Goal: Transaction & Acquisition: Purchase product/service

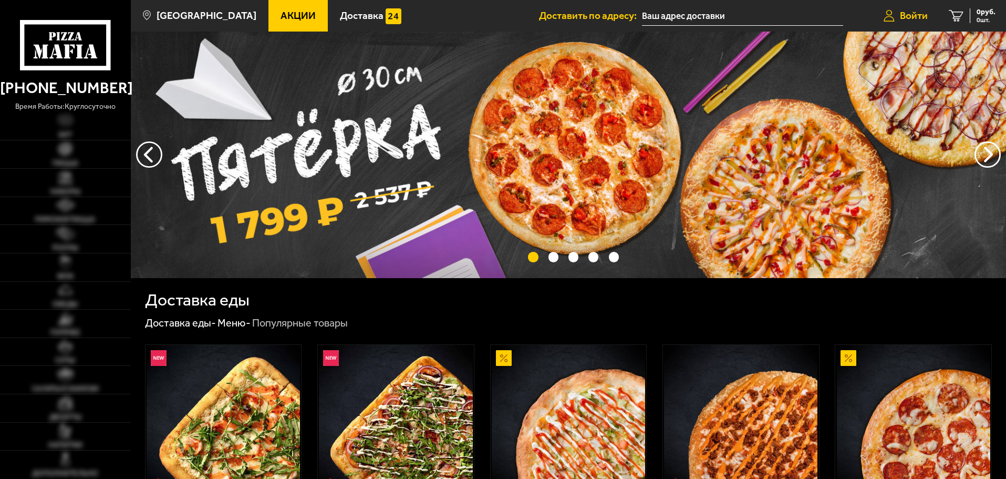
click at [920, 19] on span "Войти" at bounding box center [914, 16] width 28 height 10
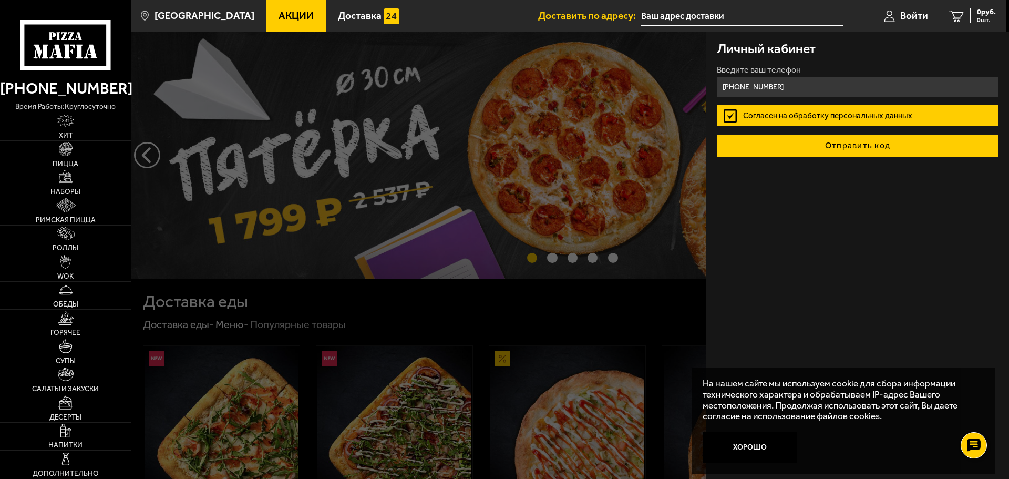
type input "[PHONE_NUMBER]"
click at [857, 147] on button "Отправить код" at bounding box center [858, 145] width 282 height 23
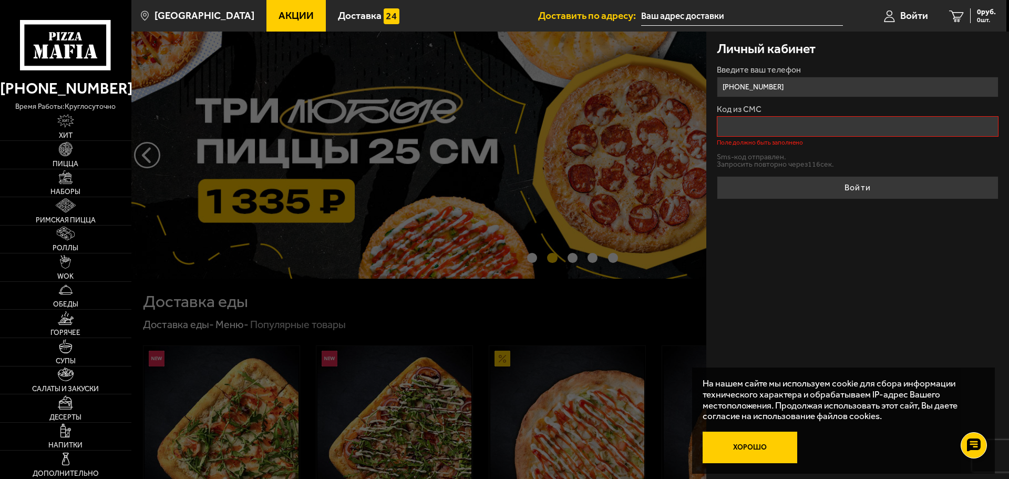
click at [764, 449] on button "Хорошо" at bounding box center [750, 447] width 95 height 32
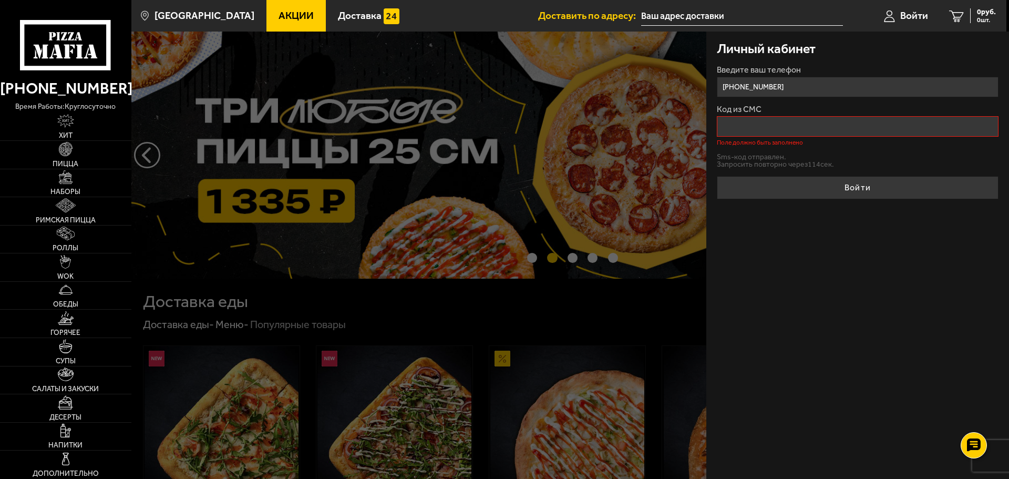
click at [747, 130] on input "Код из СМС" at bounding box center [858, 126] width 282 height 20
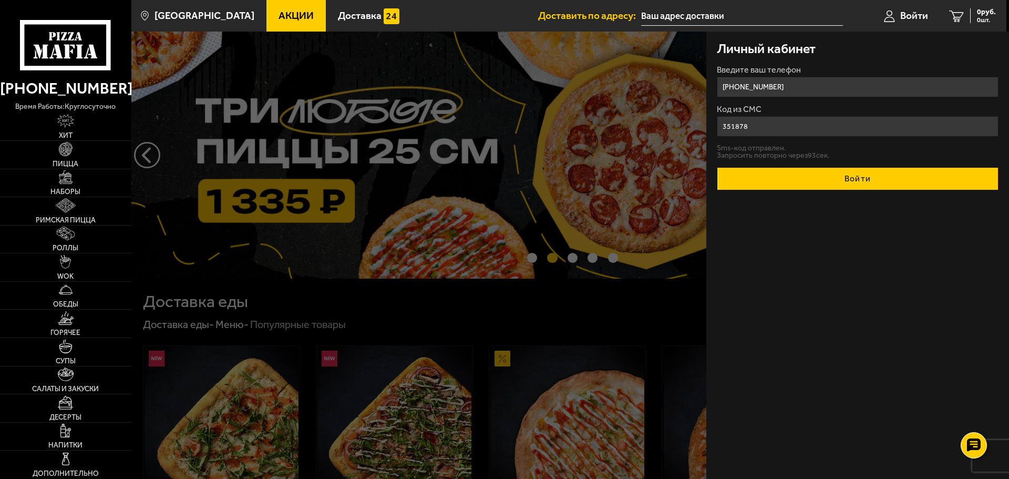
type input "351878"
click at [869, 174] on button "Войти" at bounding box center [858, 178] width 282 height 23
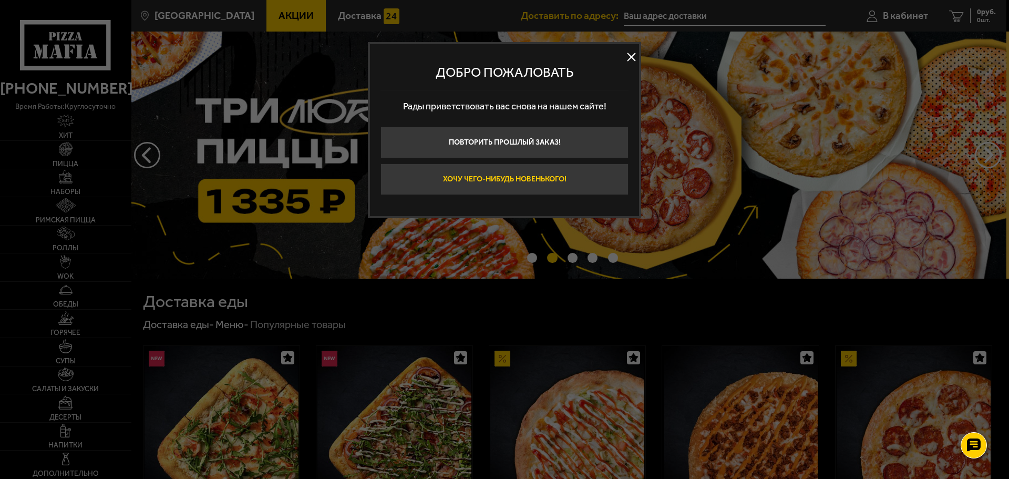
click at [519, 181] on button "Хочу чего-нибудь новенького!" at bounding box center [504, 179] width 248 height 32
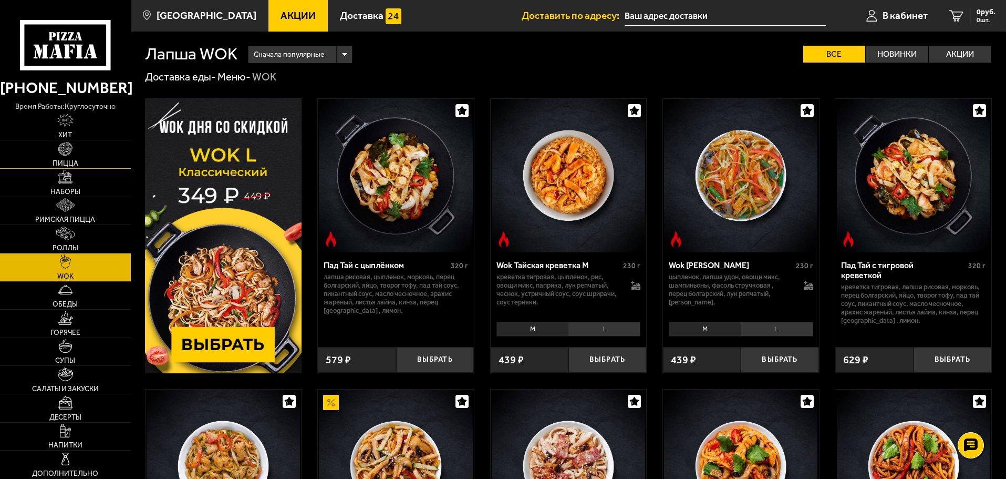
click at [93, 155] on link "Пицца" at bounding box center [65, 154] width 131 height 28
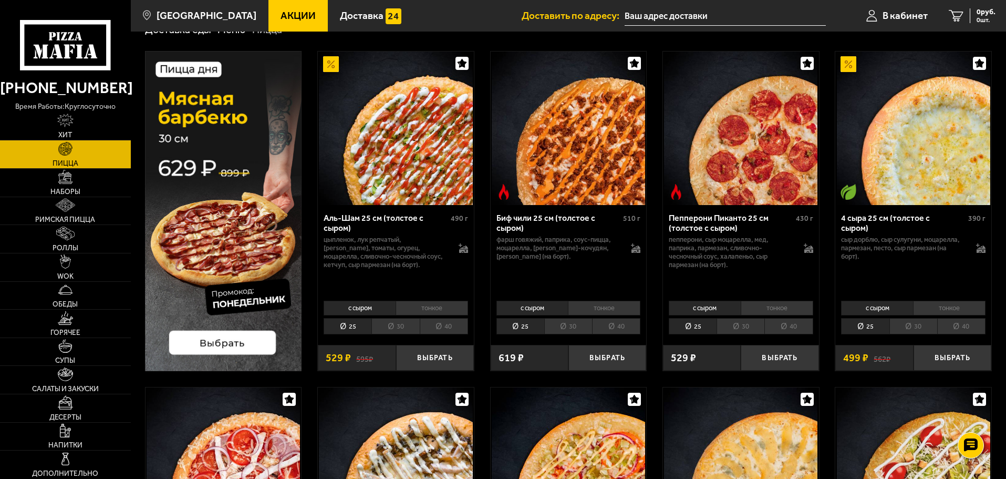
scroll to position [53, 0]
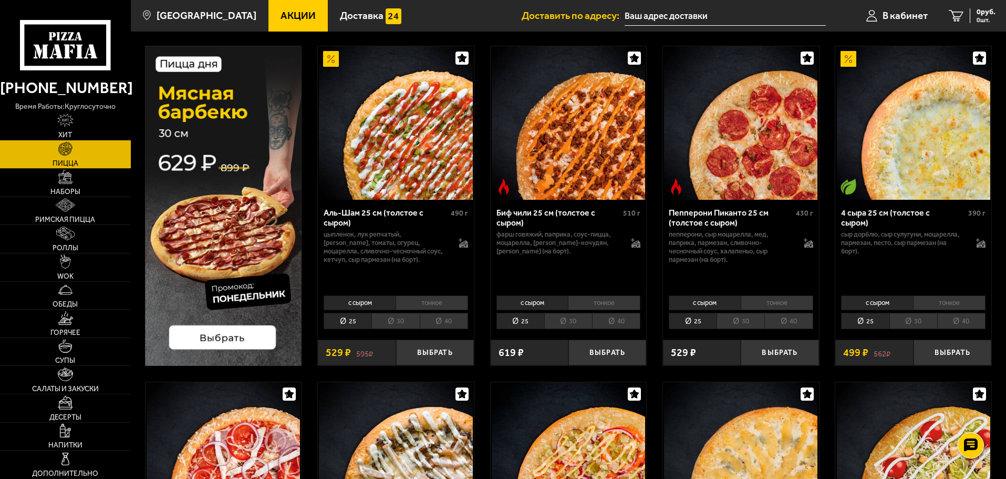
click at [412, 298] on li "тонкое" at bounding box center [432, 302] width 73 height 15
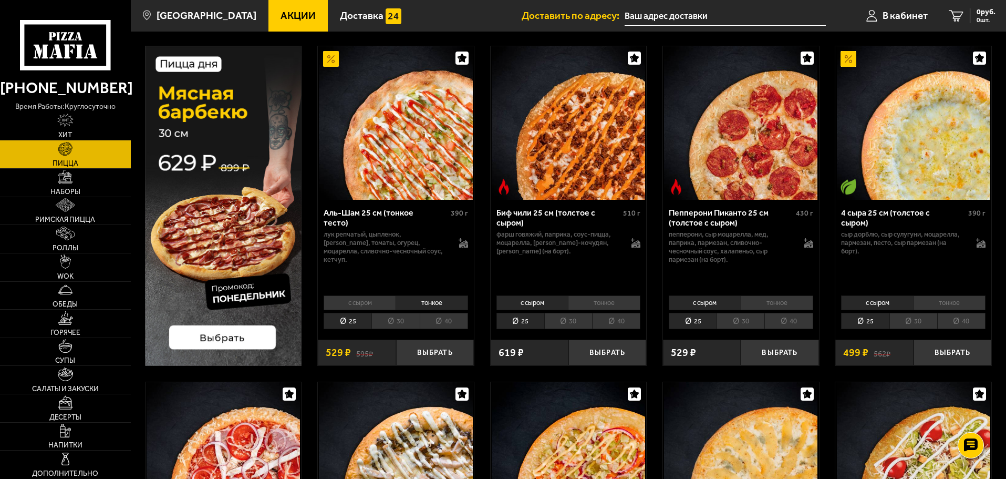
click at [395, 323] on li "30" at bounding box center [396, 321] width 48 height 16
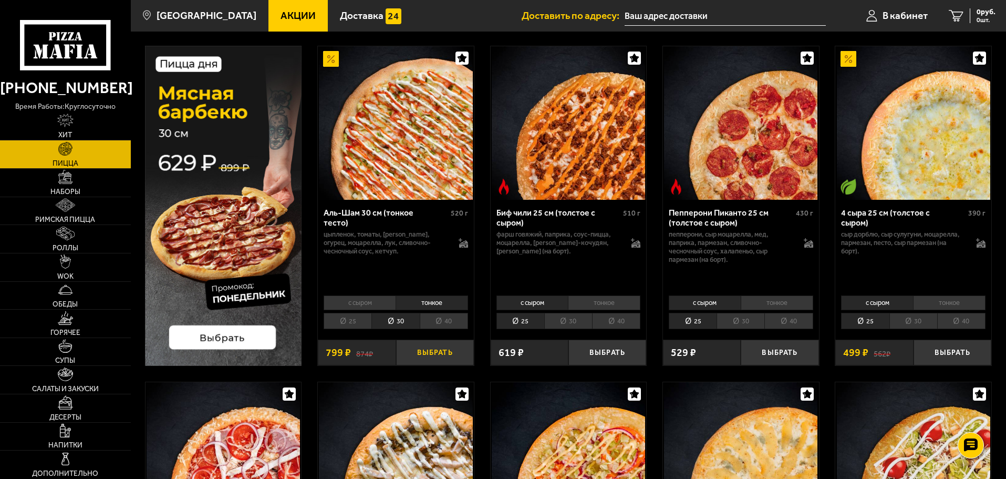
click at [421, 356] on button "Выбрать" at bounding box center [435, 353] width 78 height 26
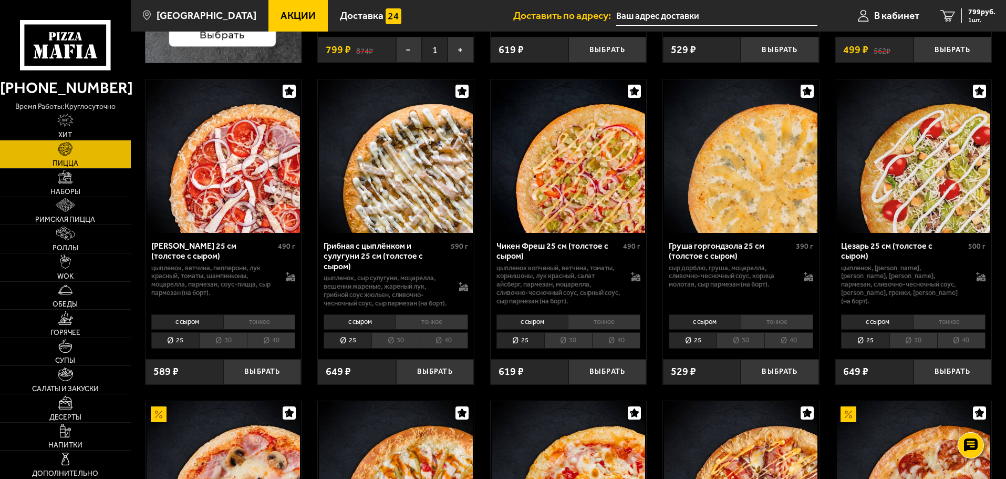
scroll to position [368, 0]
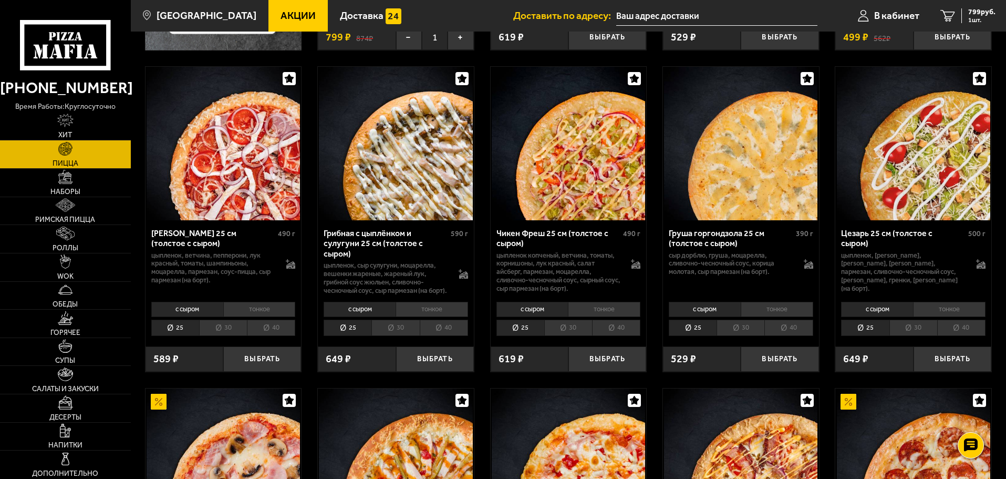
click at [966, 315] on li "тонкое" at bounding box center [949, 309] width 73 height 15
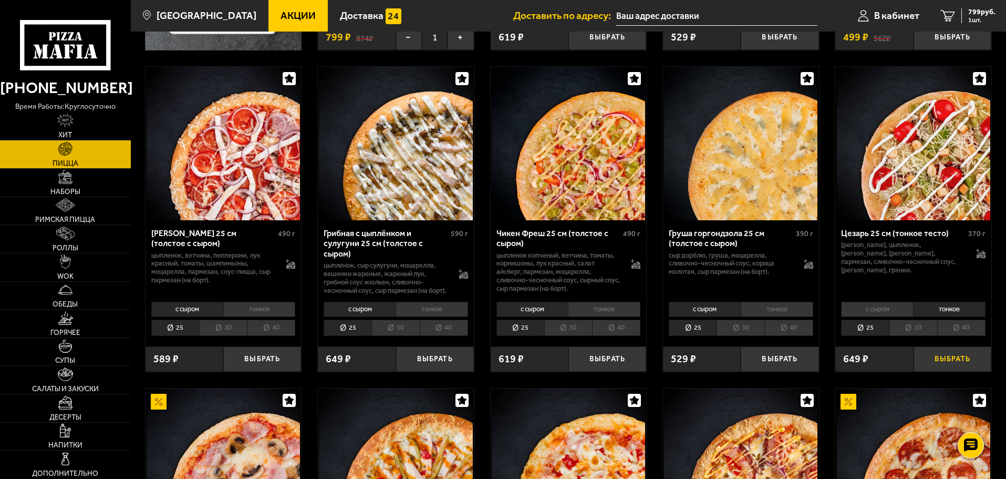
click at [961, 369] on button "Выбрать" at bounding box center [953, 359] width 78 height 26
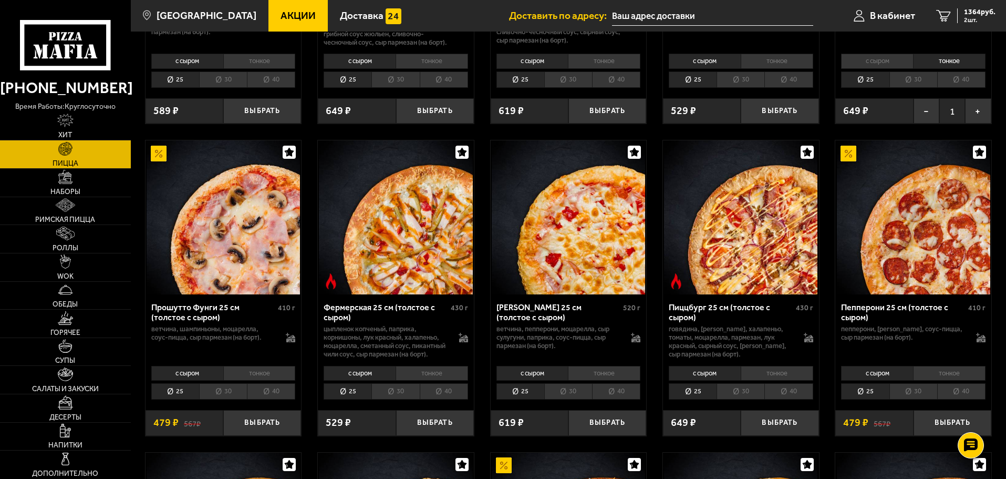
scroll to position [683, 0]
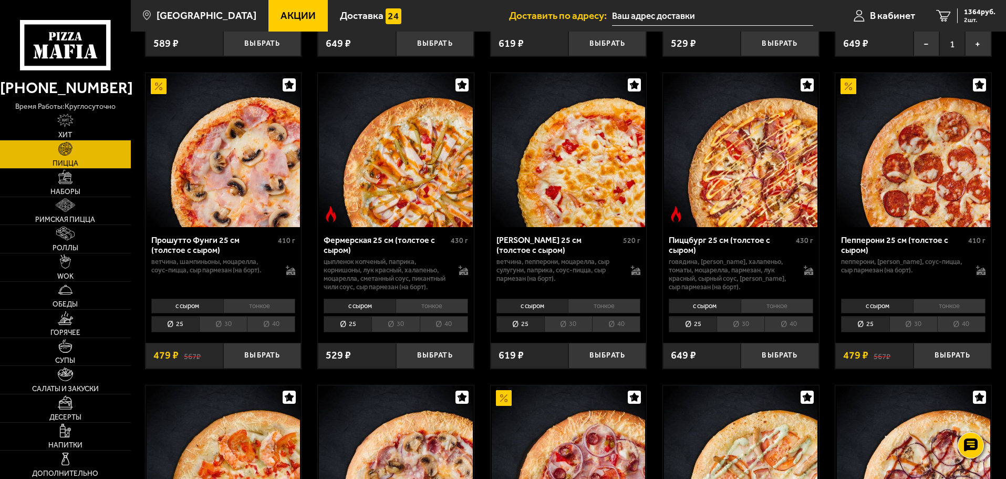
click at [967, 313] on li "тонкое" at bounding box center [949, 306] width 73 height 15
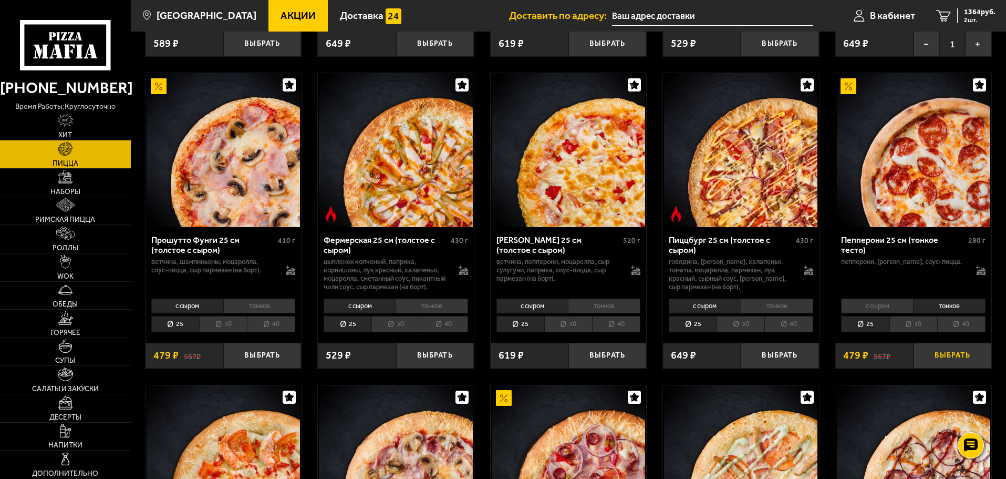
click at [949, 368] on button "Выбрать" at bounding box center [953, 356] width 78 height 26
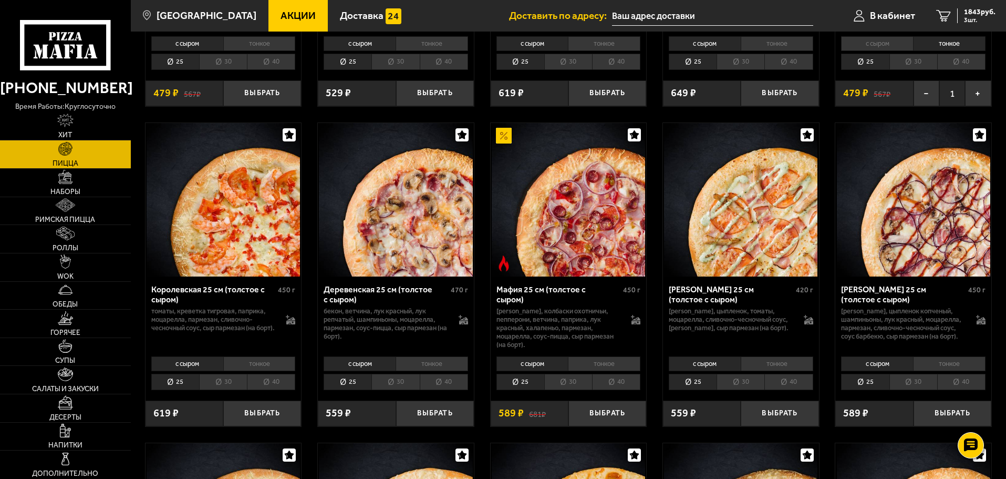
scroll to position [946, 0]
click at [789, 371] on li "тонкое" at bounding box center [777, 363] width 73 height 15
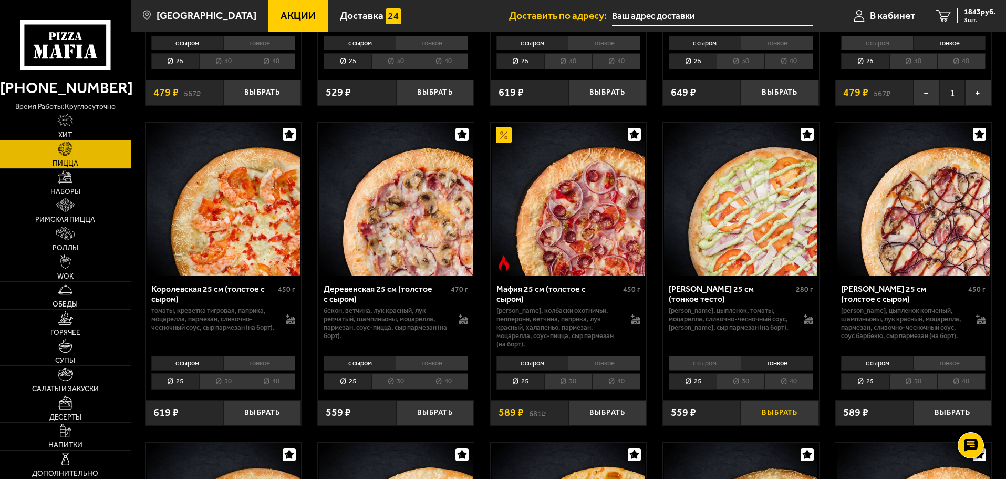
click at [776, 426] on button "Выбрать" at bounding box center [780, 413] width 78 height 26
click at [978, 18] on span "4 шт." at bounding box center [980, 20] width 32 height 6
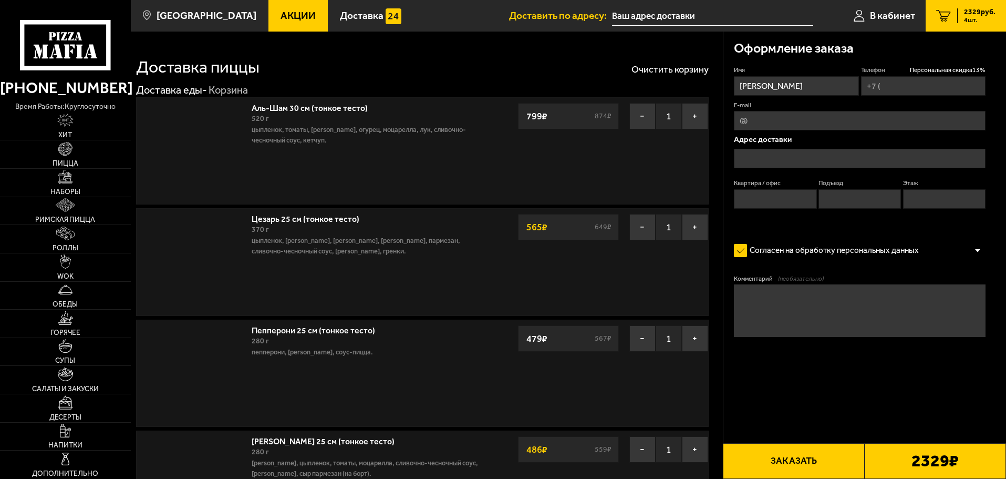
type input "[PHONE_NUMBER]"
type input "[STREET_ADDRESS]"
type input "21"
type input "2"
type input "1"
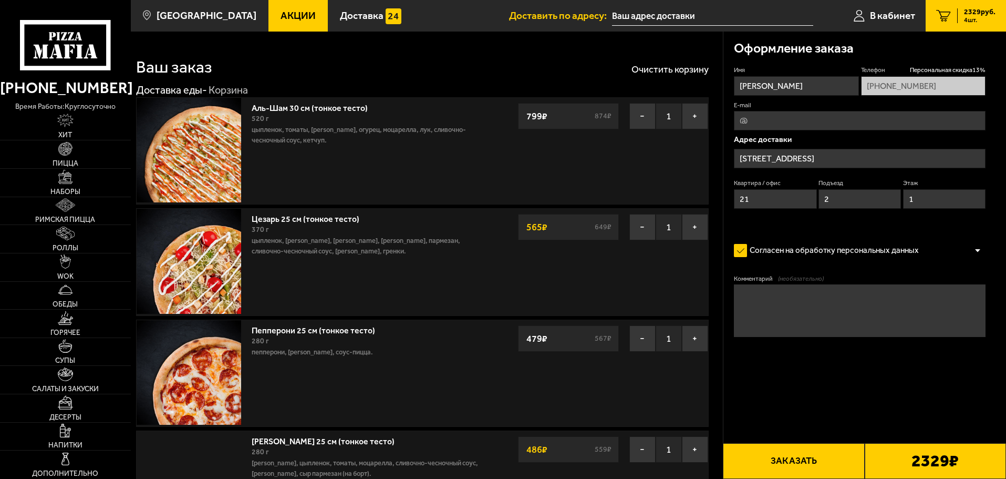
type input "[STREET_ADDRESS]"
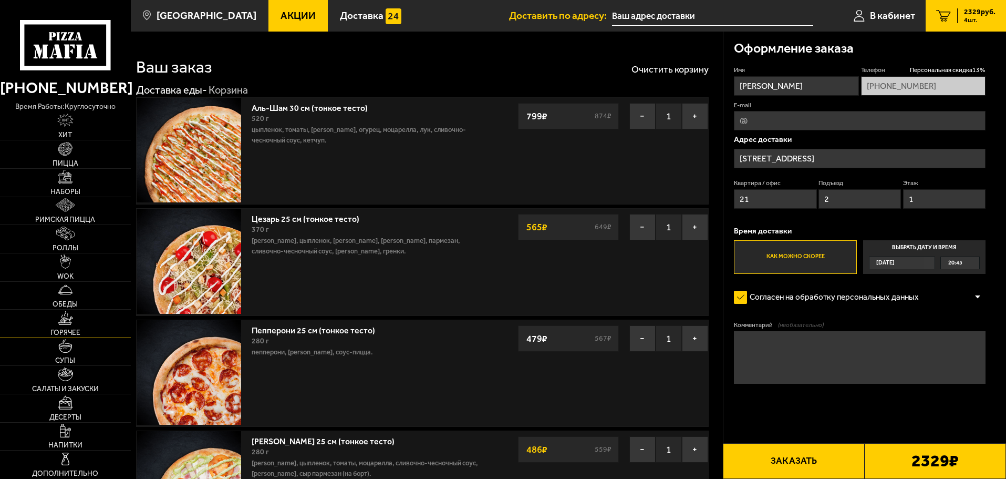
click at [90, 318] on link "Горячее" at bounding box center [65, 324] width 131 height 28
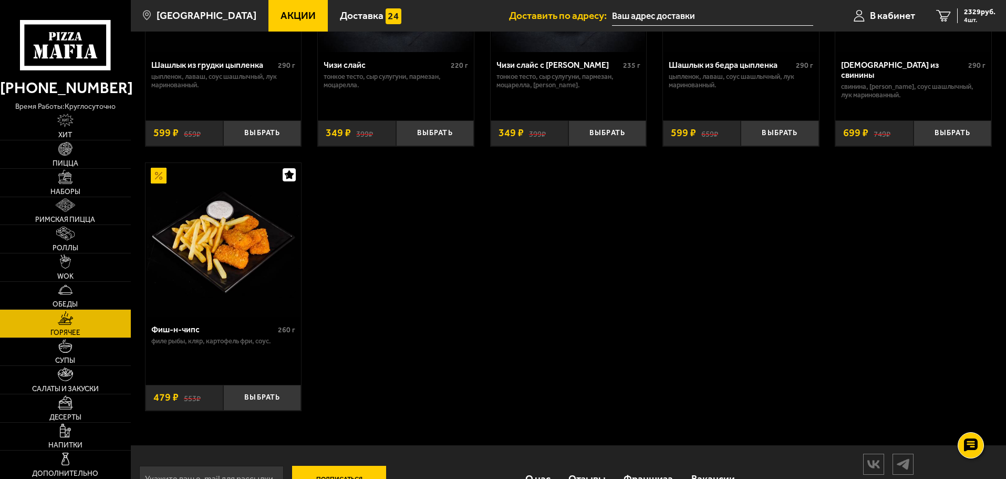
scroll to position [788, 0]
click at [259, 410] on button "Выбрать" at bounding box center [262, 397] width 78 height 26
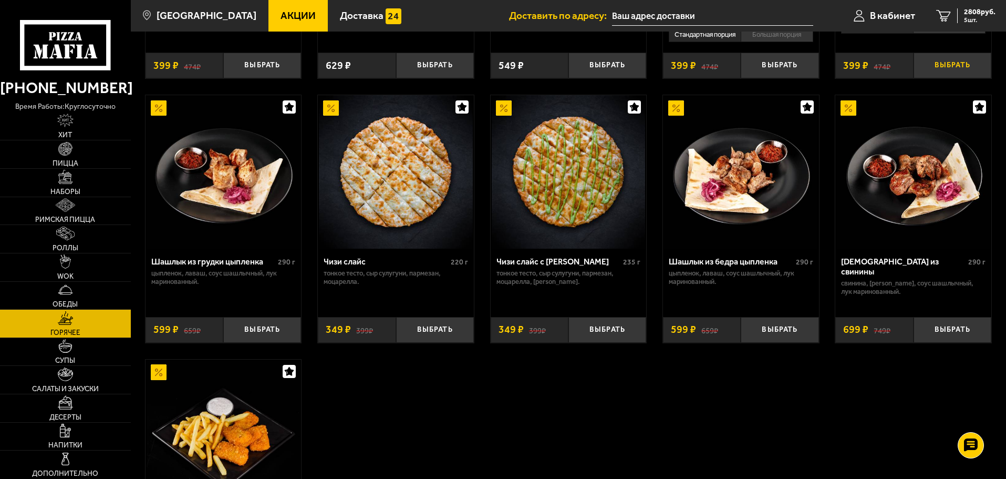
scroll to position [526, 0]
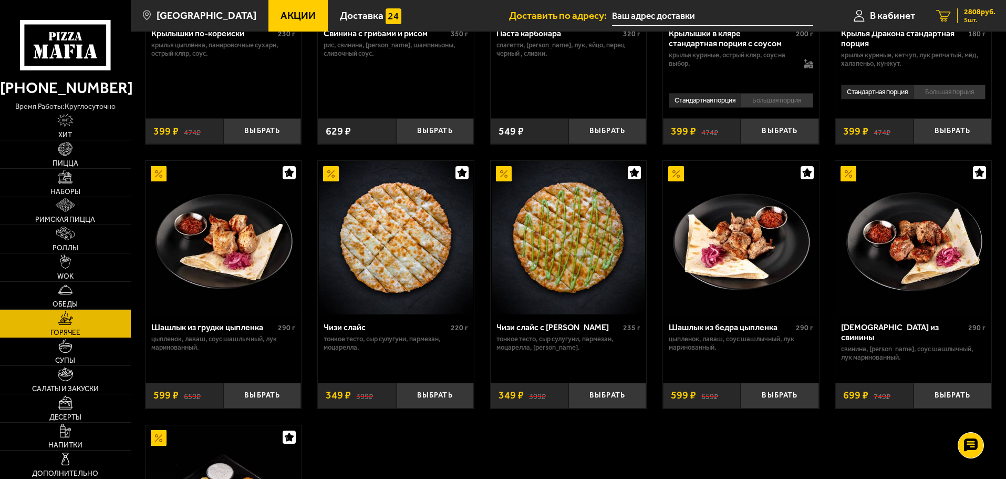
drag, startPoint x: 972, startPoint y: 13, endPoint x: 970, endPoint y: 22, distance: 9.8
click at [972, 13] on span "2808 руб." at bounding box center [980, 11] width 32 height 7
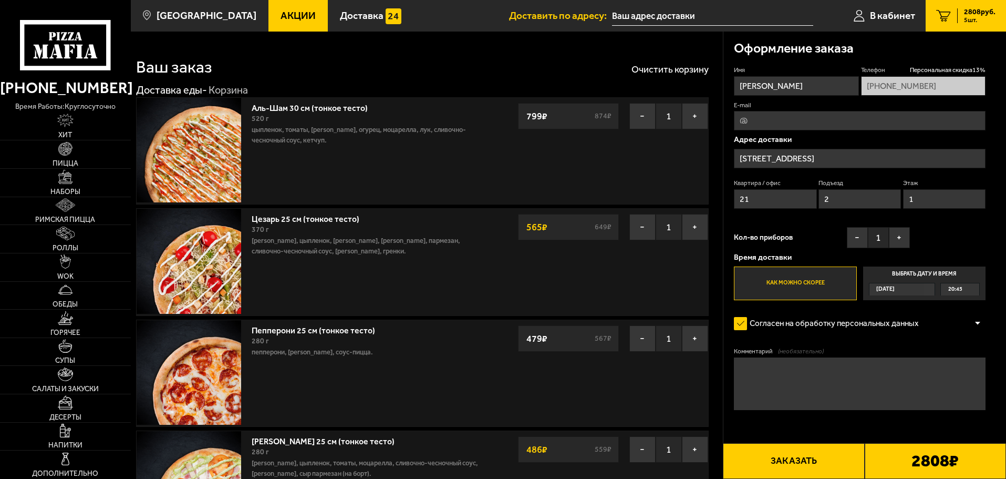
type input "[STREET_ADDRESS]"
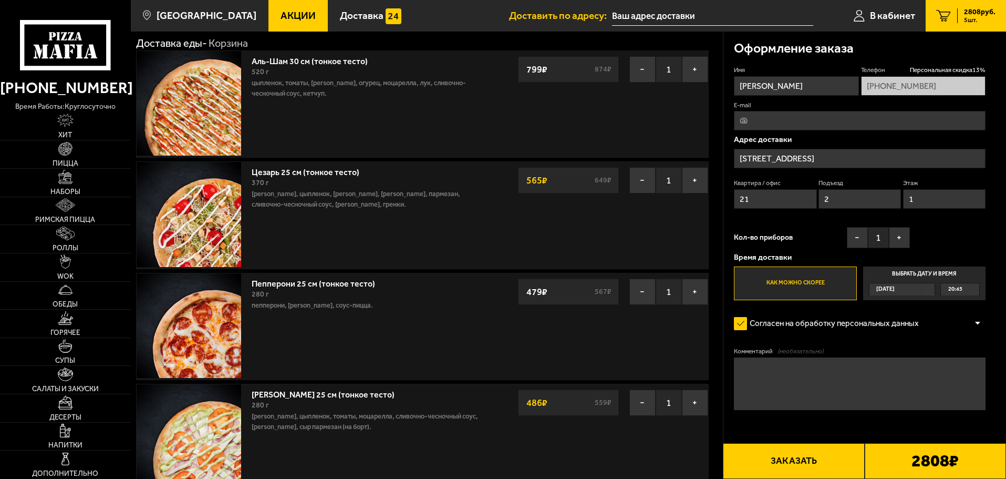
scroll to position [53, 0]
